Goal: Task Accomplishment & Management: Manage account settings

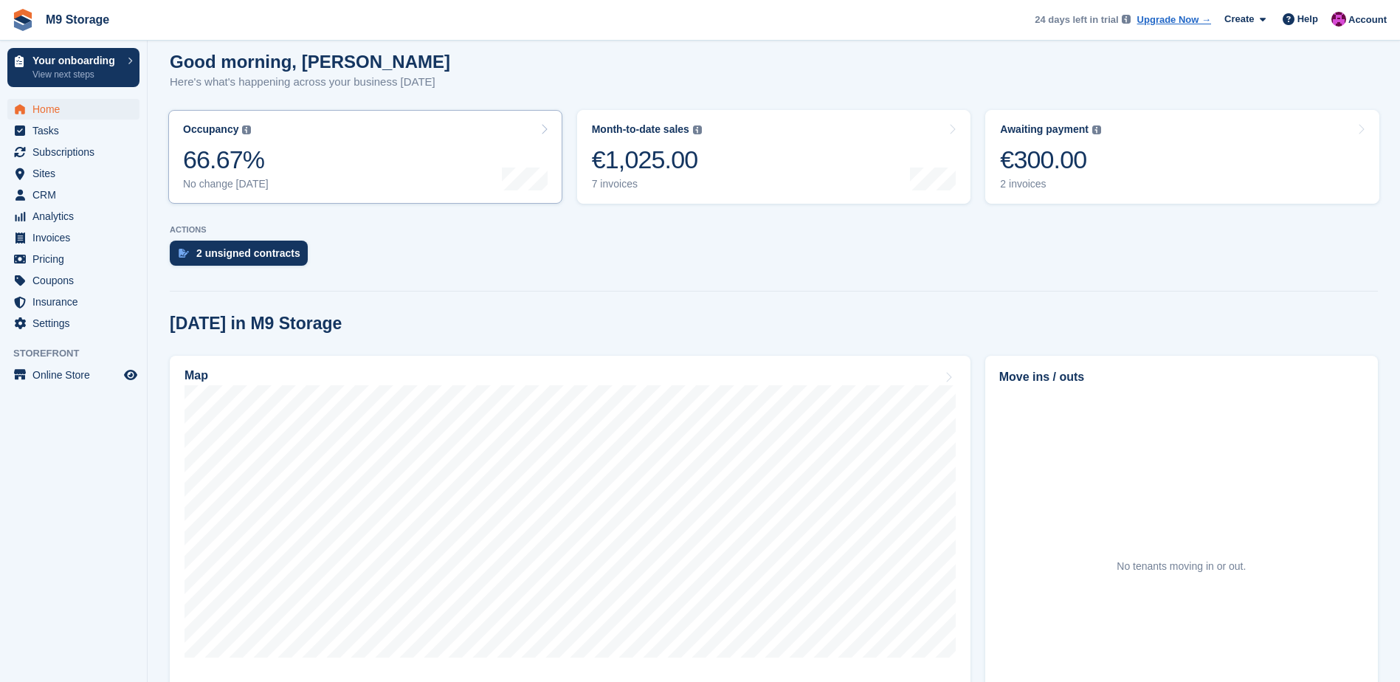
scroll to position [25, 0]
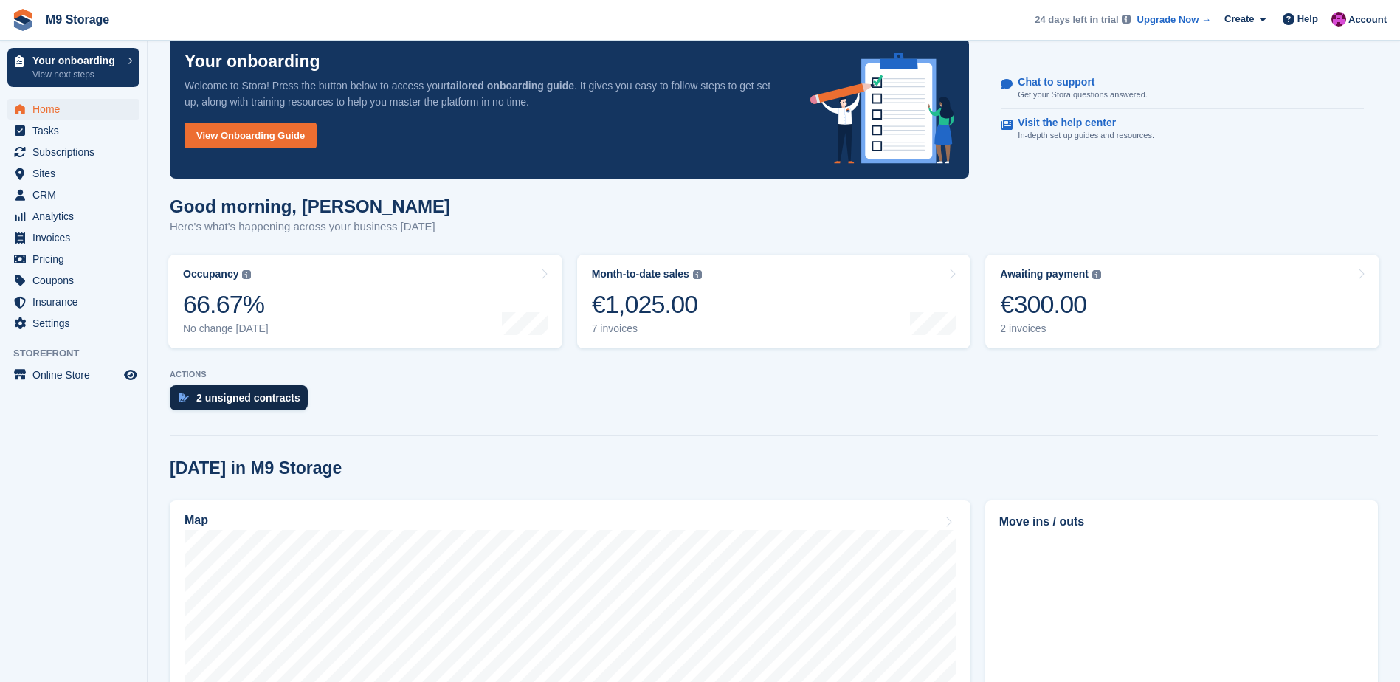
click at [278, 396] on div "2 unsigned contracts" at bounding box center [248, 398] width 104 height 12
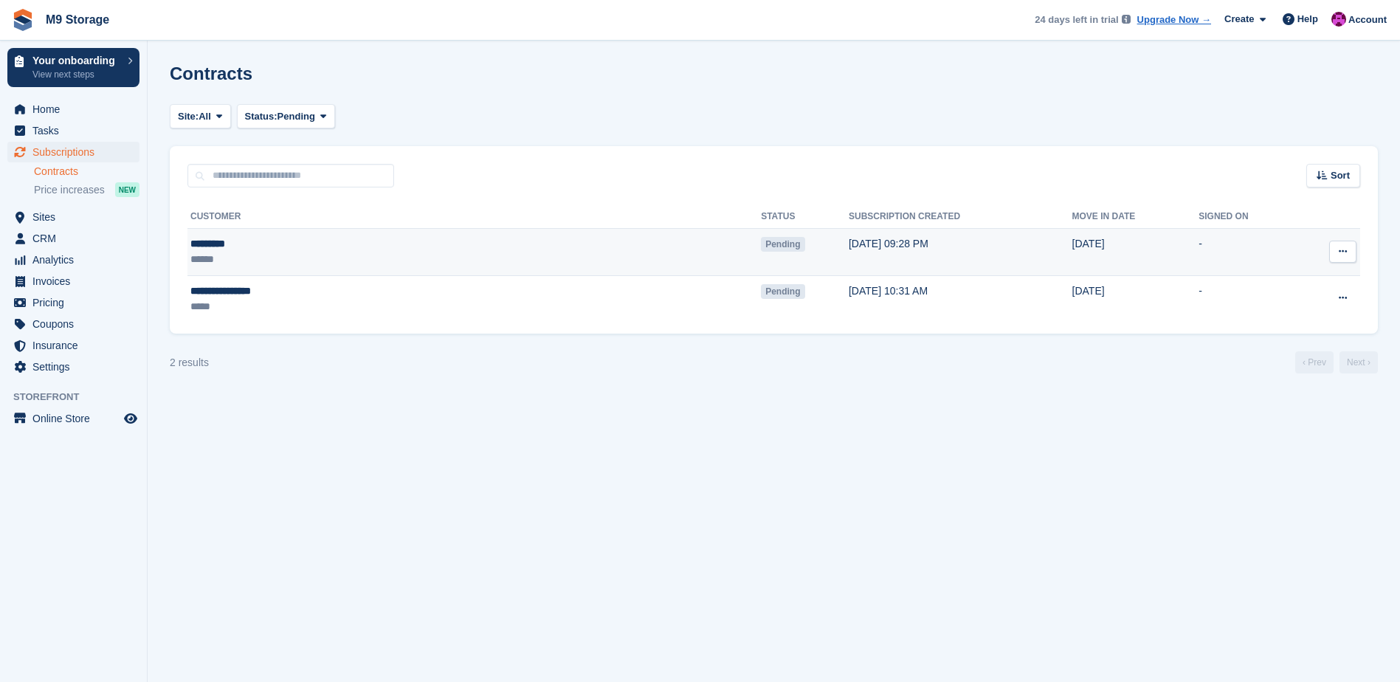
click at [761, 247] on span "Pending" at bounding box center [783, 244] width 44 height 15
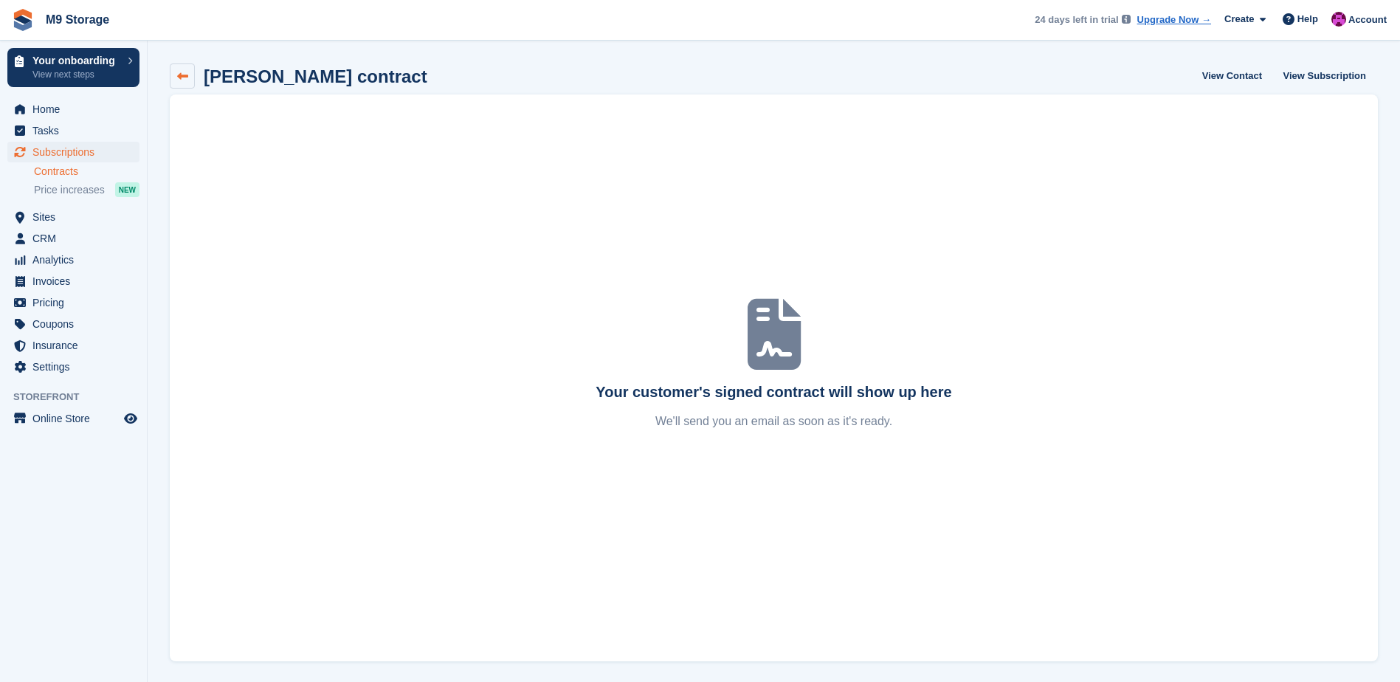
click at [186, 80] on icon at bounding box center [182, 76] width 11 height 11
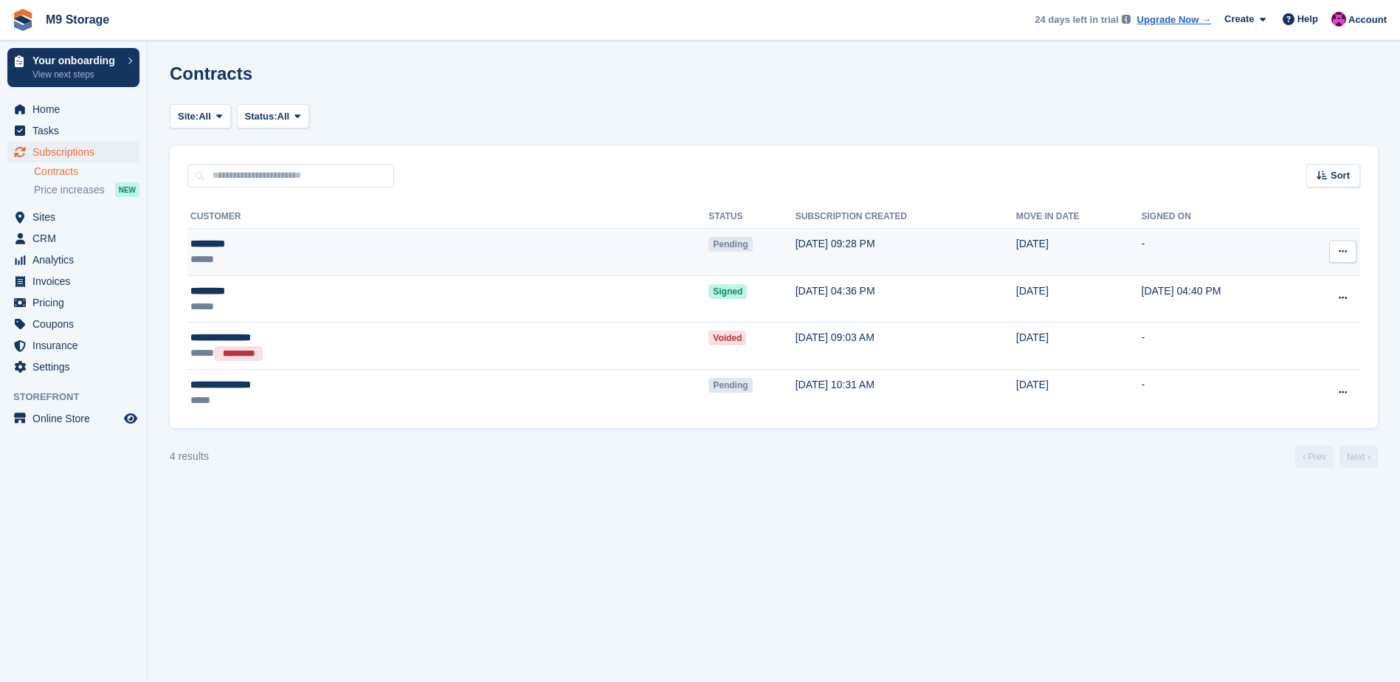
click at [1342, 259] on button at bounding box center [1342, 252] width 27 height 22
click at [1317, 298] on p "View subscription" at bounding box center [1286, 299] width 128 height 19
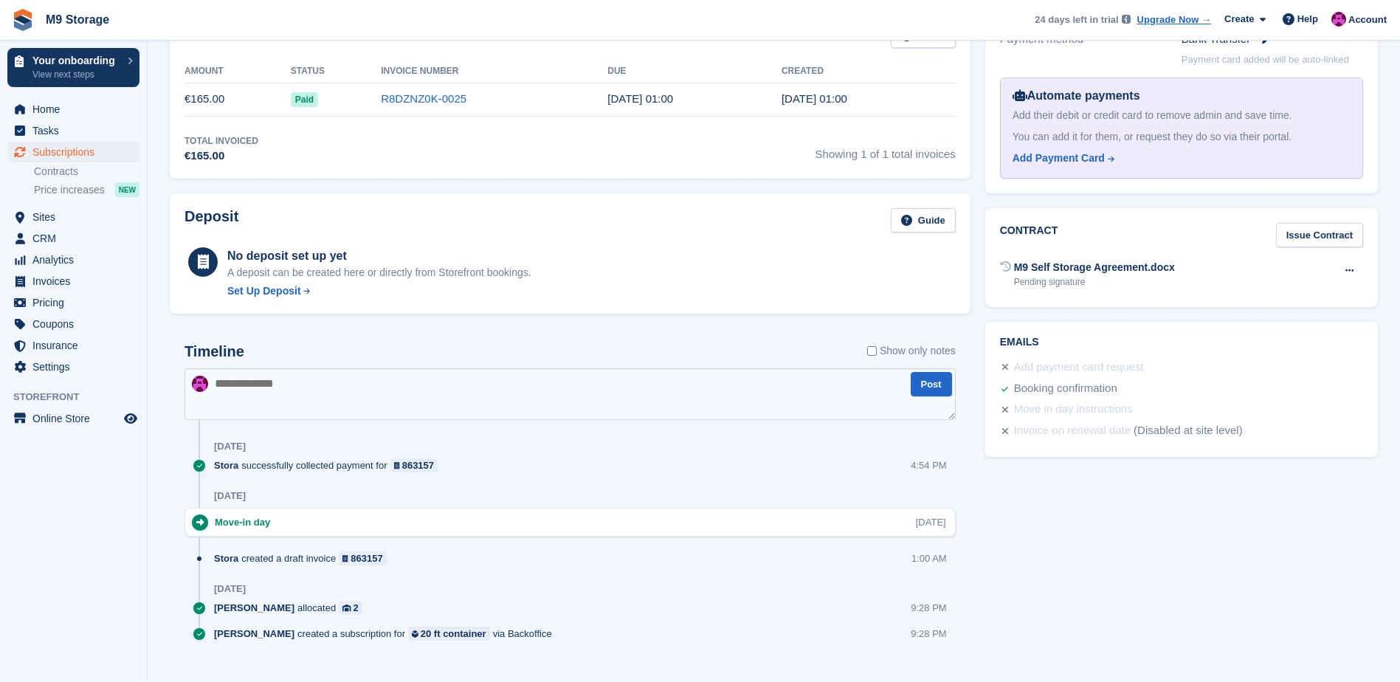
scroll to position [506, 0]
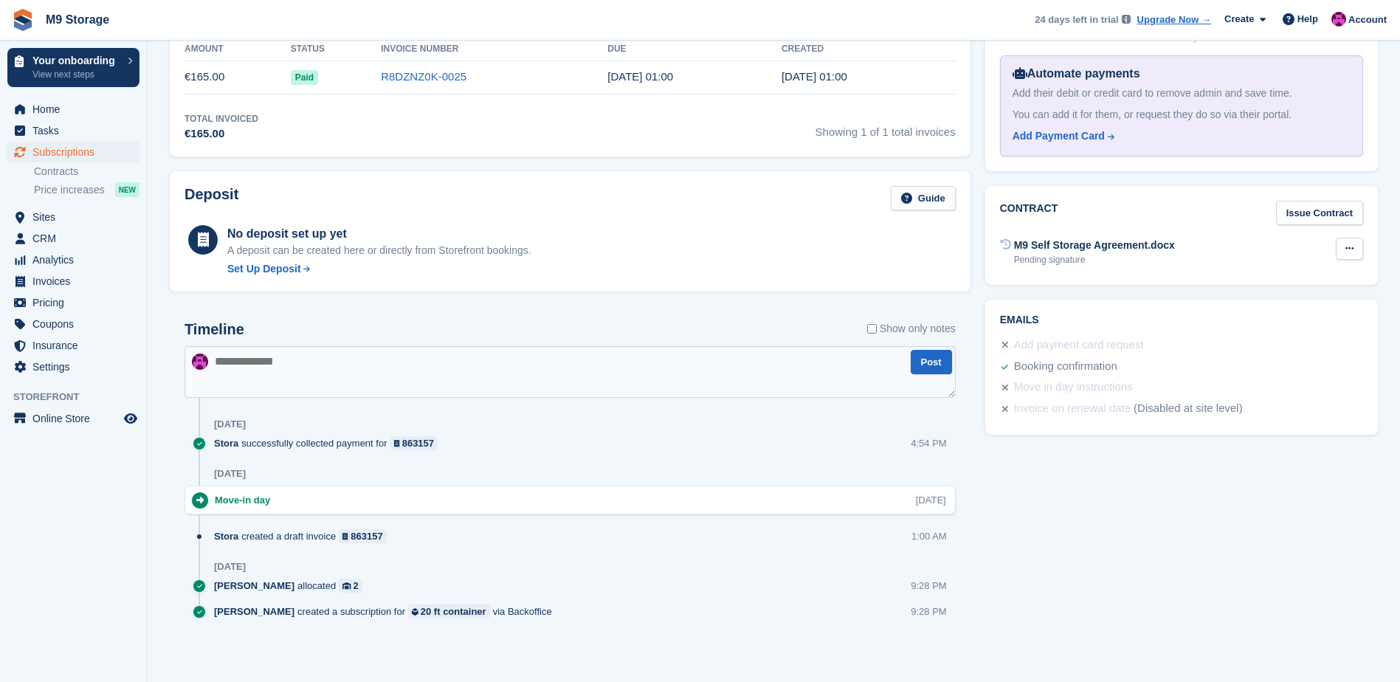
click at [1352, 247] on icon at bounding box center [1350, 249] width 8 height 10
click at [1129, 266] on div "M9 Self Storage Agreement.docx Pending signature Void contract" at bounding box center [1181, 252] width 363 height 36
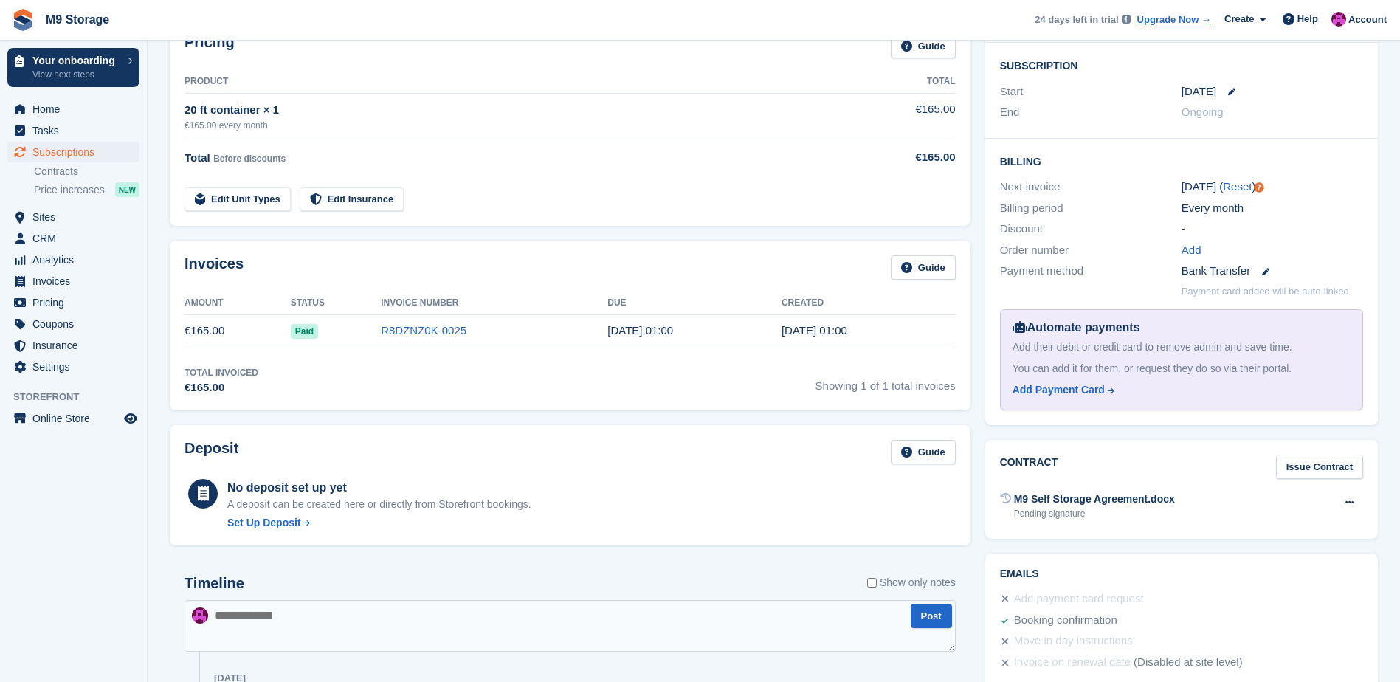
scroll to position [0, 0]
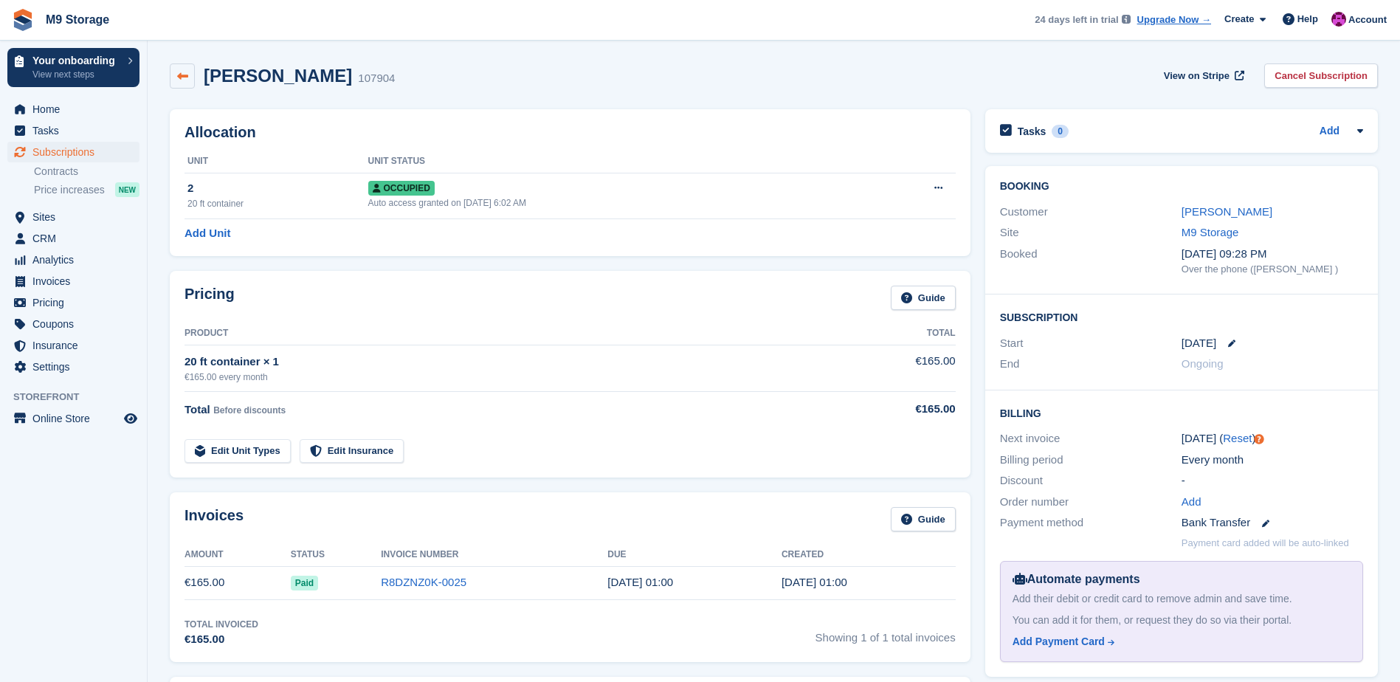
click at [187, 77] on icon at bounding box center [182, 76] width 11 height 11
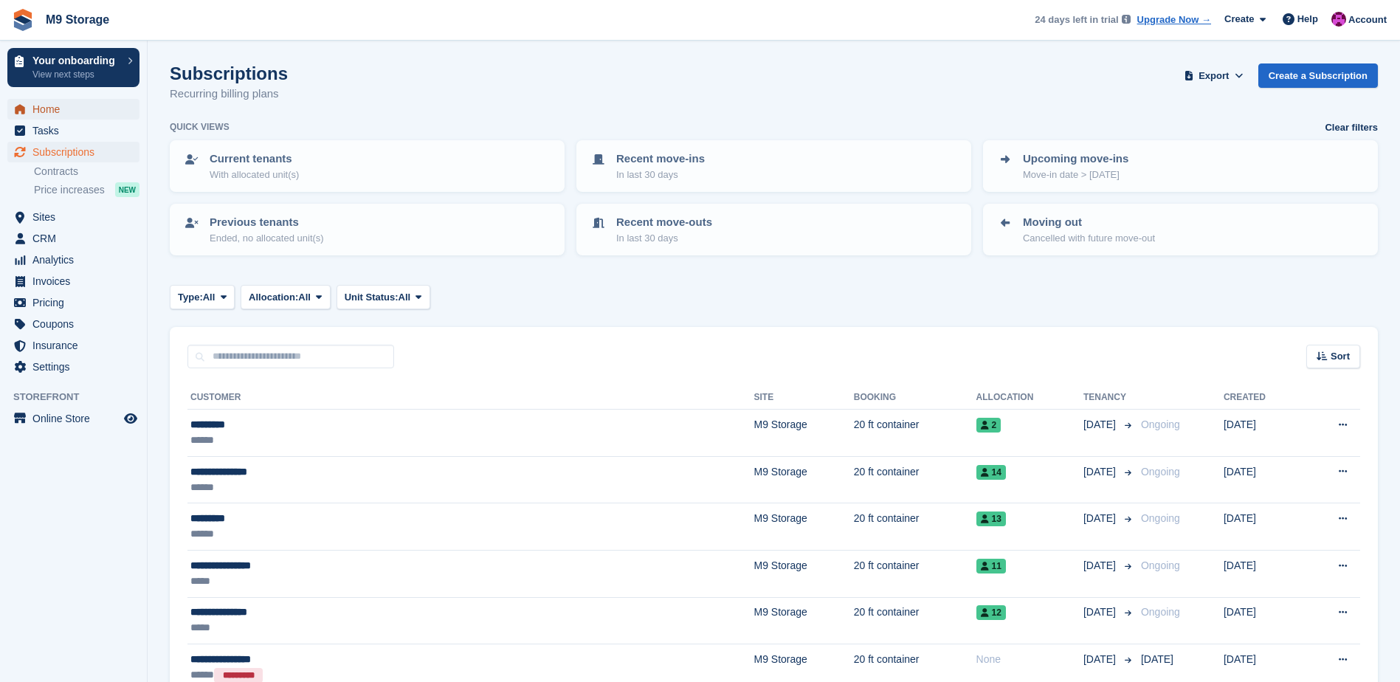
click at [72, 111] on span "Home" at bounding box center [76, 109] width 89 height 21
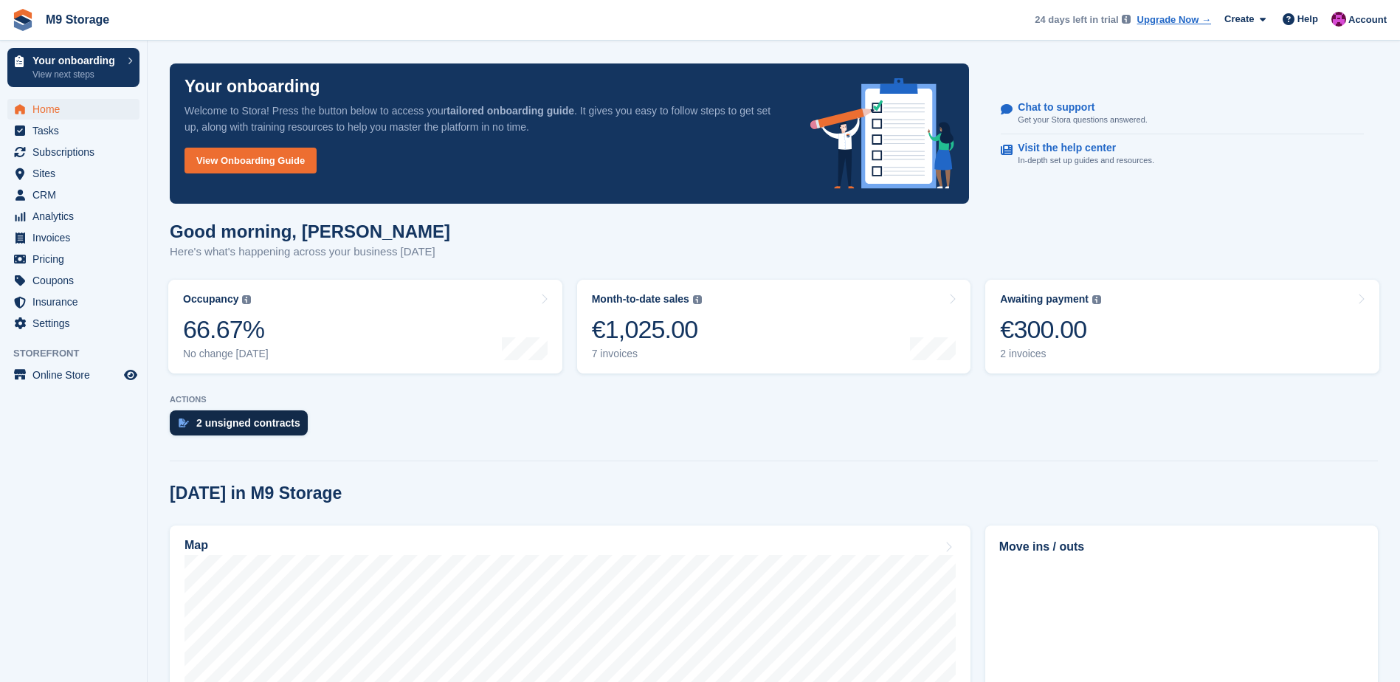
click at [255, 429] on div "2 unsigned contracts" at bounding box center [248, 423] width 104 height 12
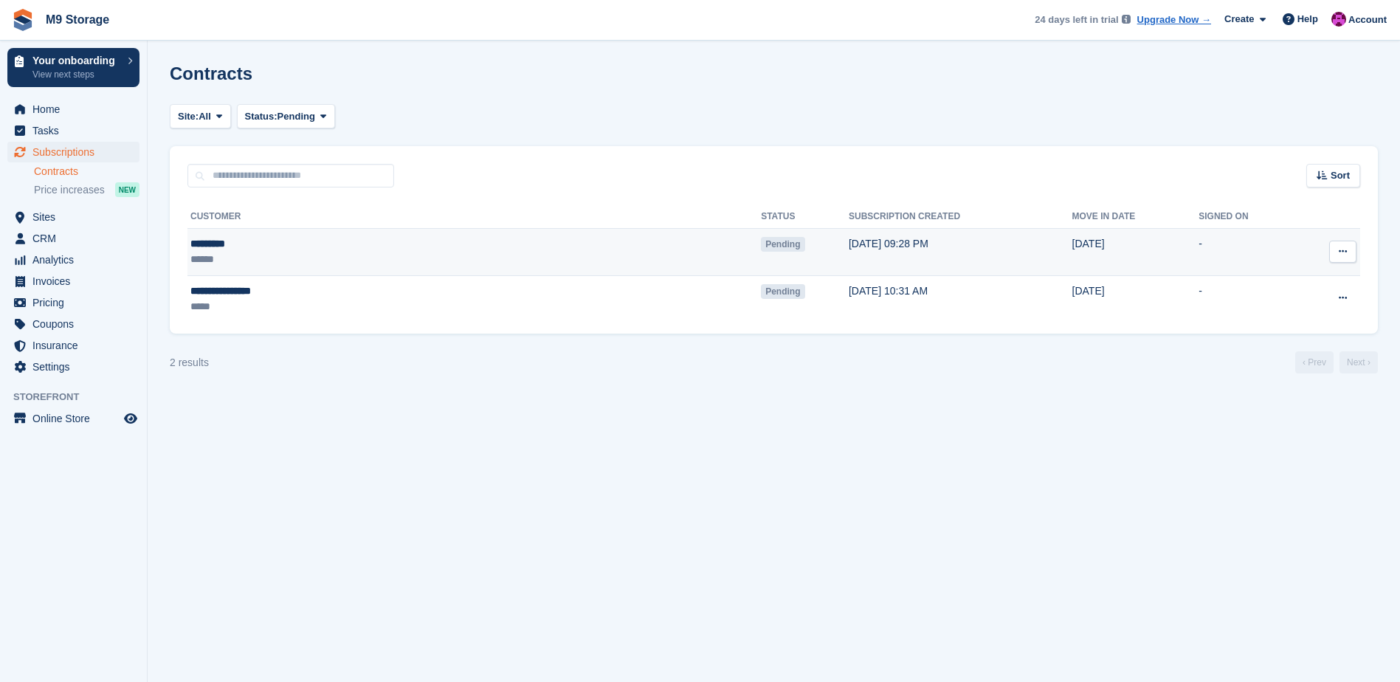
click at [1348, 258] on button at bounding box center [1342, 252] width 27 height 22
click at [868, 233] on td "12 Sep, 09:28 PM" at bounding box center [961, 252] width 224 height 47
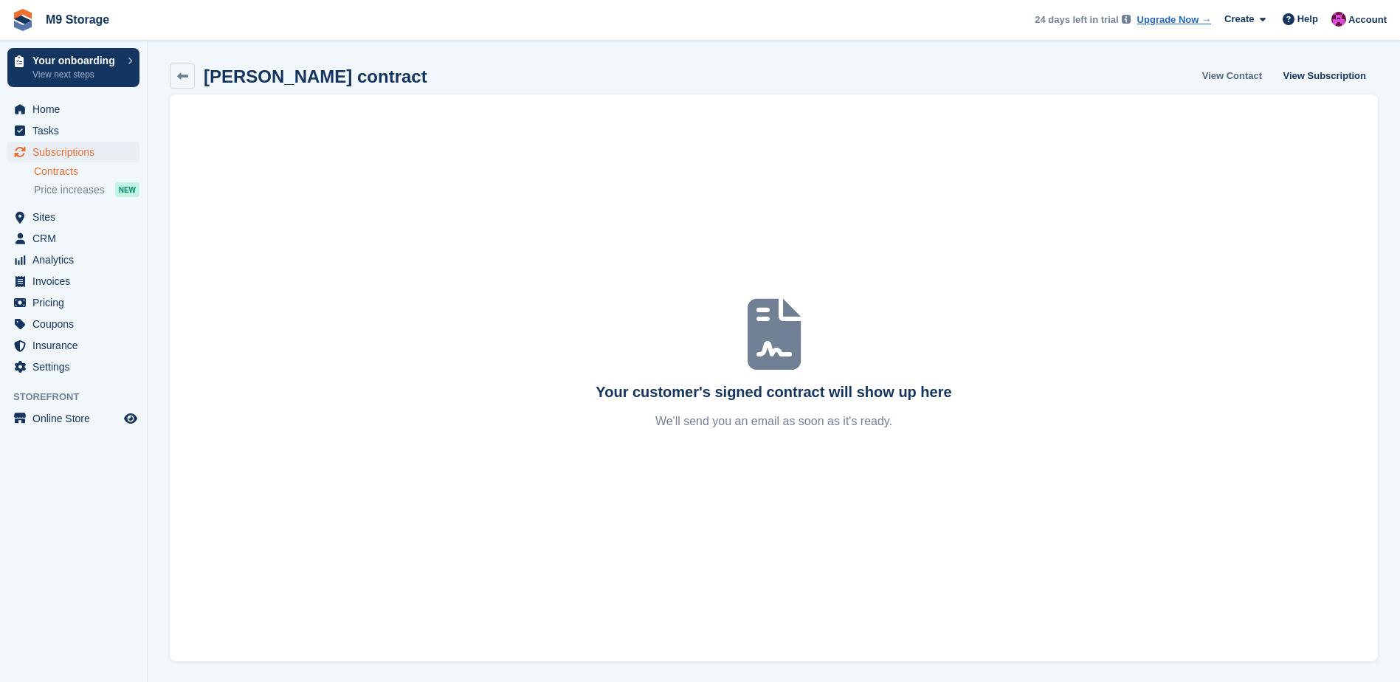
scroll to position [1, 0]
click at [1324, 69] on link "View Subscription" at bounding box center [1325, 74] width 94 height 24
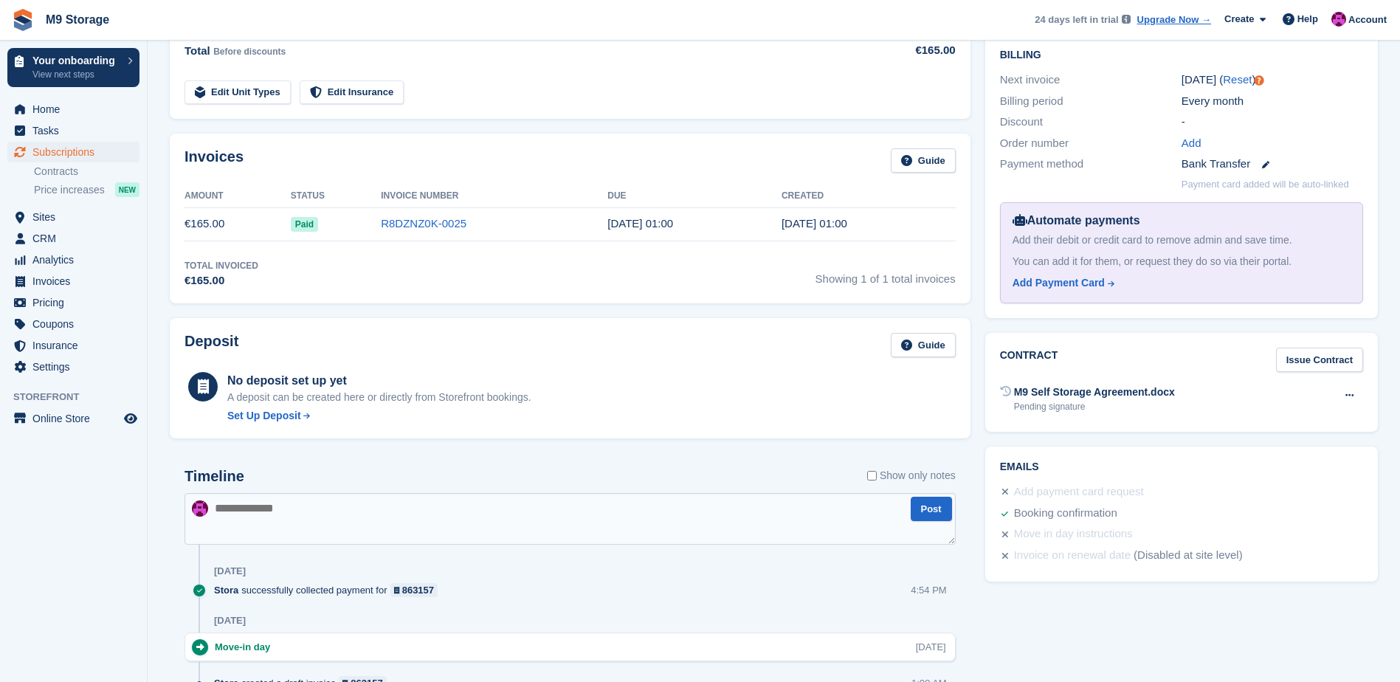
scroll to position [369, 0]
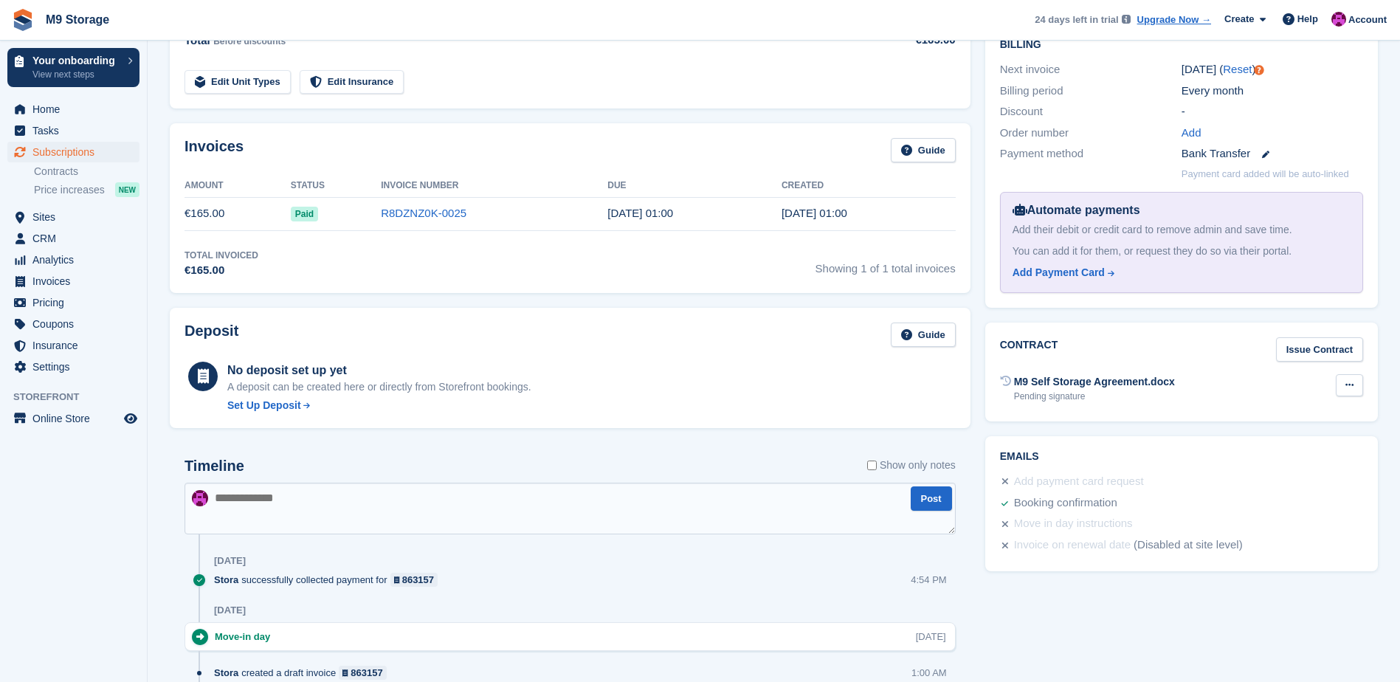
click at [1340, 377] on button at bounding box center [1349, 385] width 27 height 22
click at [1148, 385] on div "M9 Self Storage Agreement.docx" at bounding box center [1094, 381] width 161 height 15
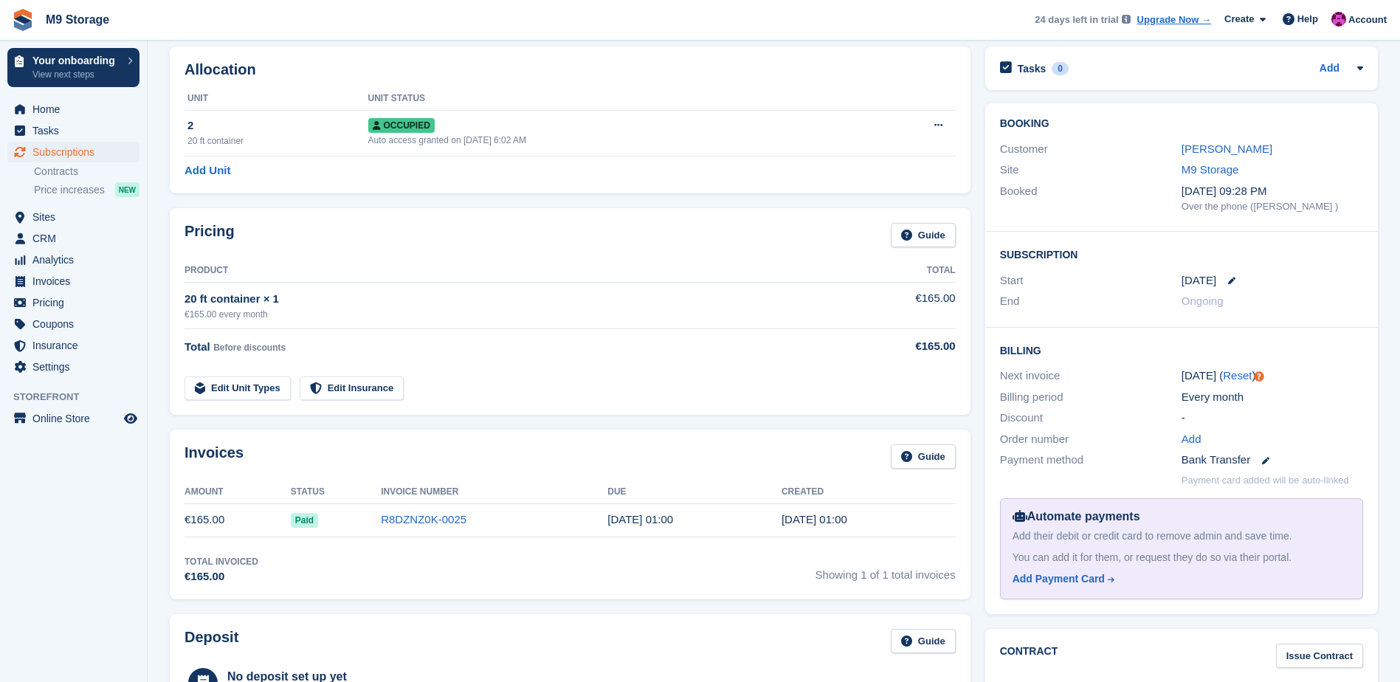
scroll to position [0, 0]
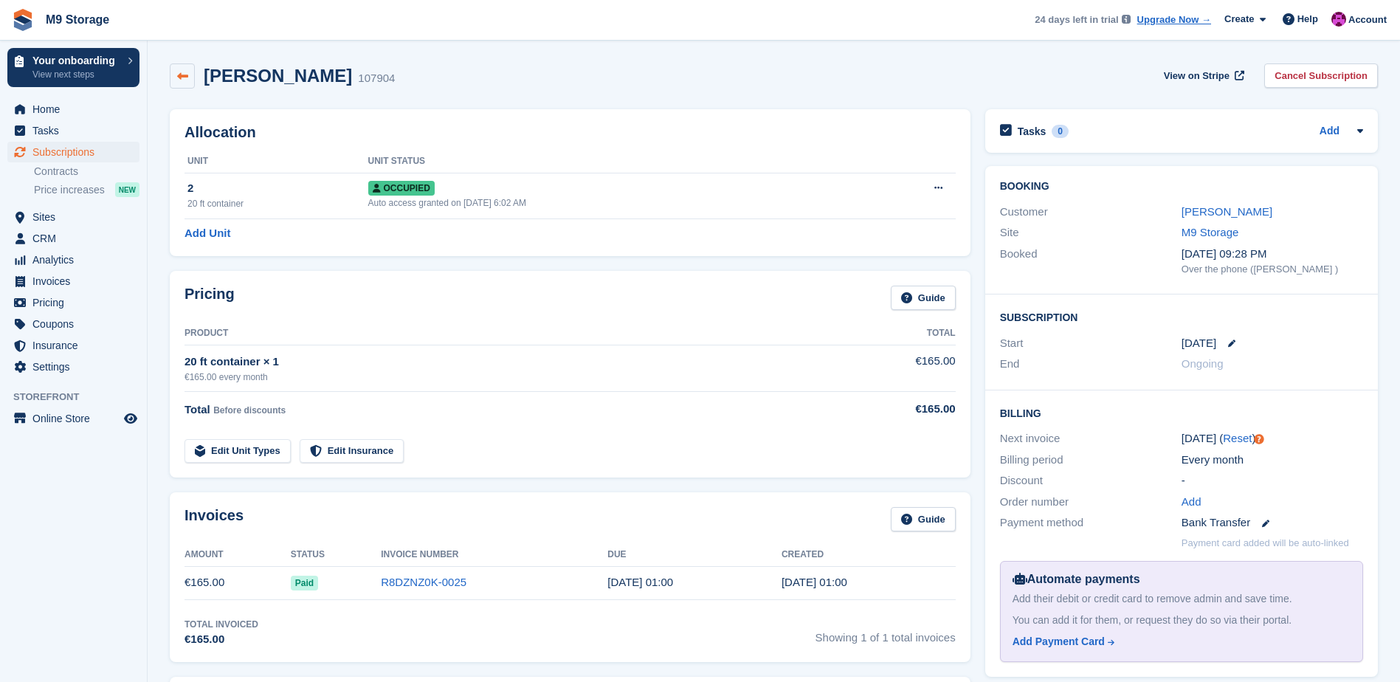
click at [182, 79] on icon at bounding box center [182, 76] width 11 height 11
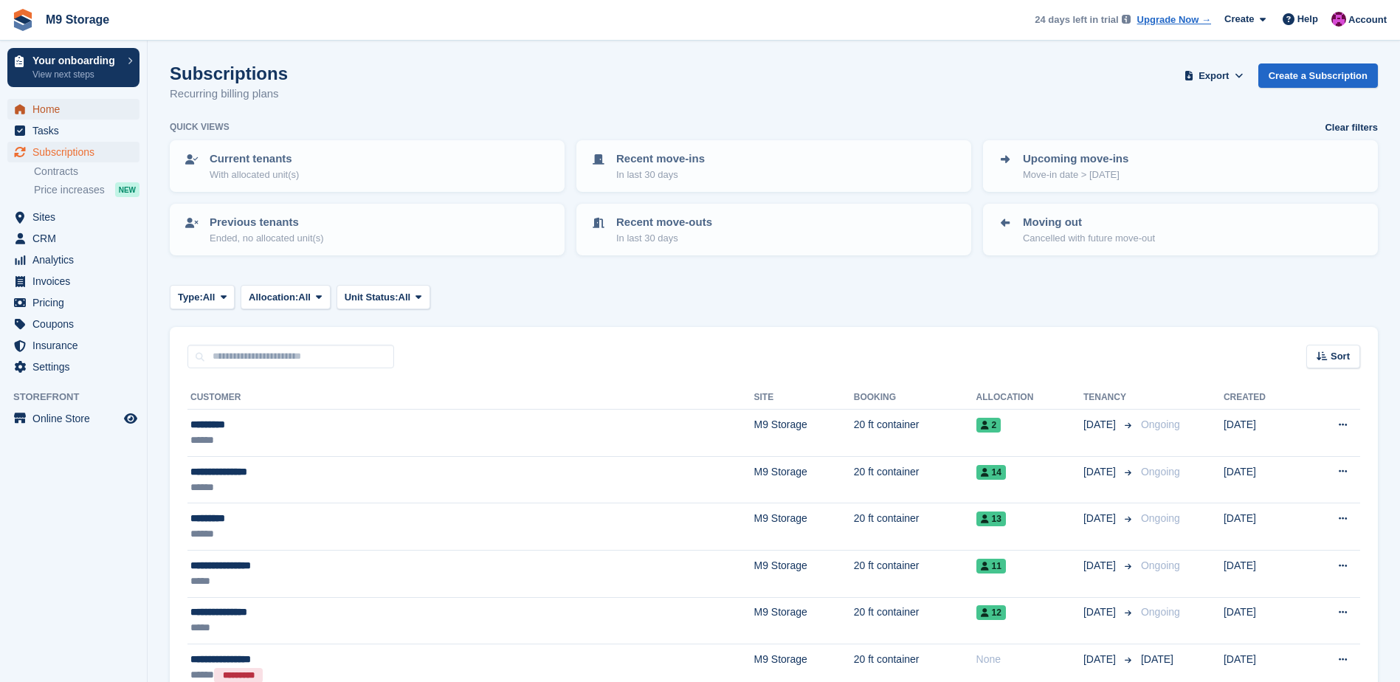
click at [66, 111] on span "Home" at bounding box center [76, 109] width 89 height 21
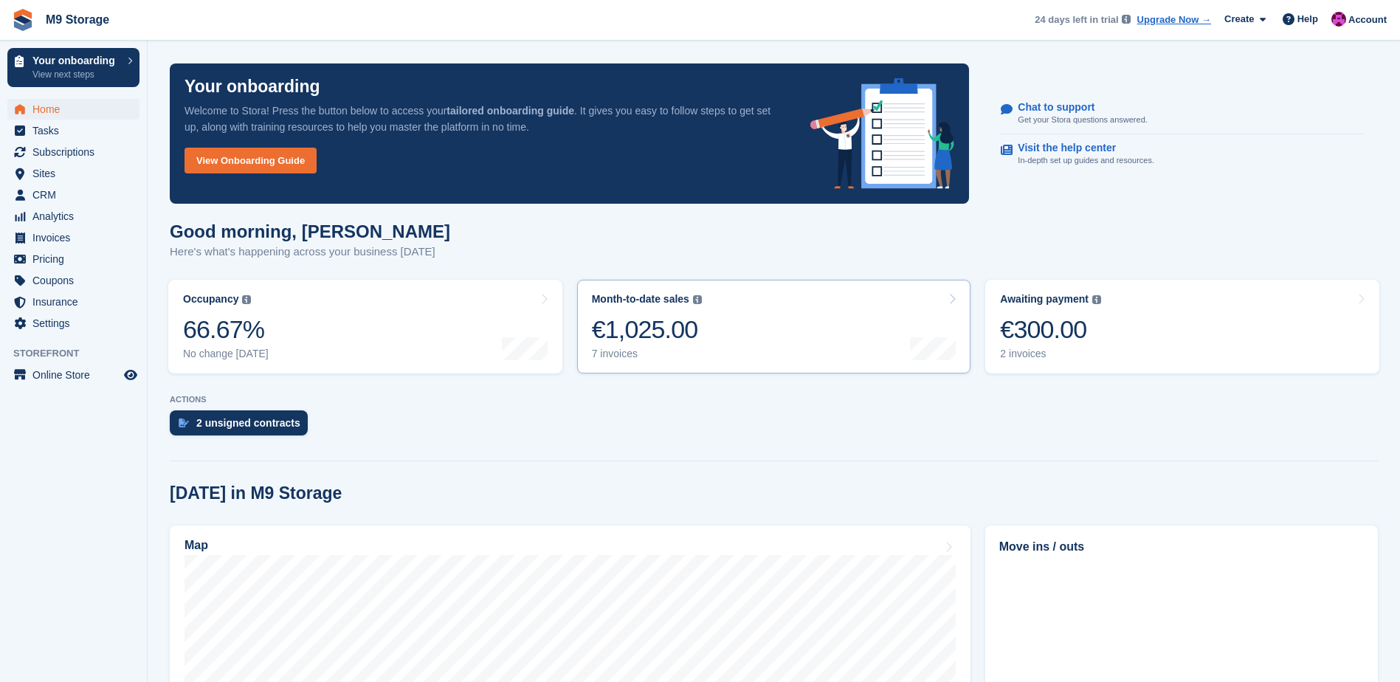
click at [701, 321] on link "Month-to-date sales The sum of all finalised invoices generated this month to d…" at bounding box center [774, 327] width 394 height 94
